Goal: Entertainment & Leisure: Consume media (video, audio)

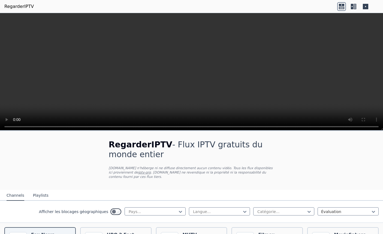
scroll to position [127, 0]
click at [179, 209] on icon at bounding box center [180, 211] width 5 height 5
click at [151, 182] on div "[GEOGRAPHIC_DATA]" at bounding box center [154, 187] width 61 height 10
click at [239, 209] on div "Langue..." at bounding box center [217, 211] width 50 height 5
